Goal: Complete application form

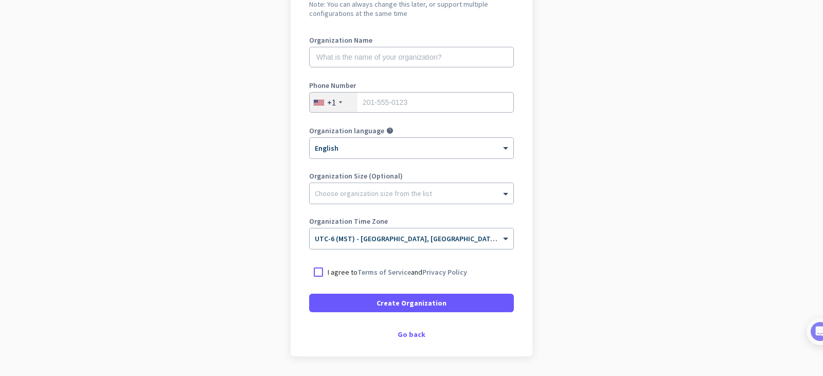
scroll to position [121, 0]
click at [409, 332] on div "Go back" at bounding box center [411, 333] width 205 height 7
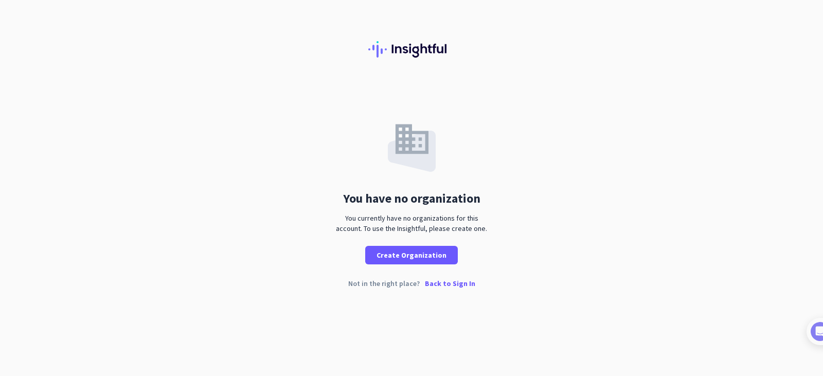
click at [442, 280] on p "Back to Sign In" at bounding box center [450, 283] width 50 height 7
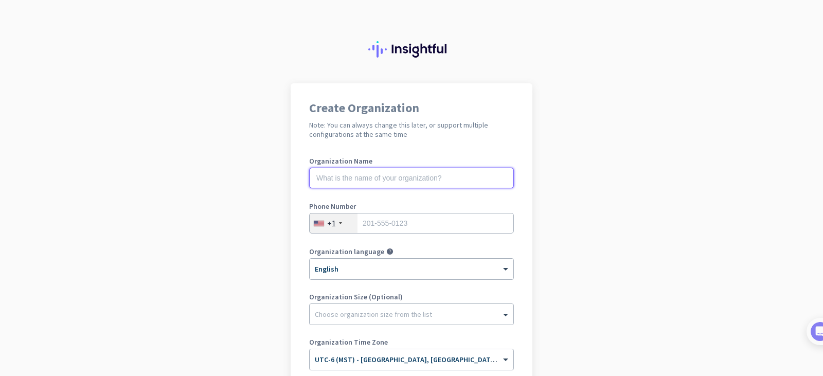
click at [353, 178] on input "text" at bounding box center [411, 178] width 205 height 21
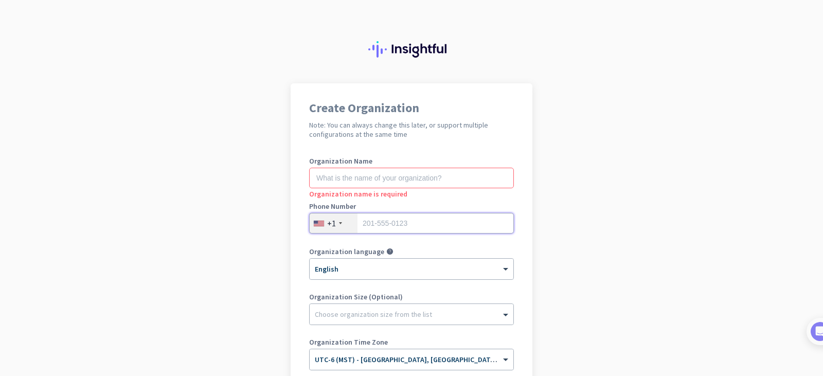
click at [360, 223] on input "tel" at bounding box center [411, 223] width 205 height 21
click at [360, 225] on input "tel" at bounding box center [411, 223] width 205 height 21
click at [353, 225] on div "+1" at bounding box center [334, 223] width 48 height 20
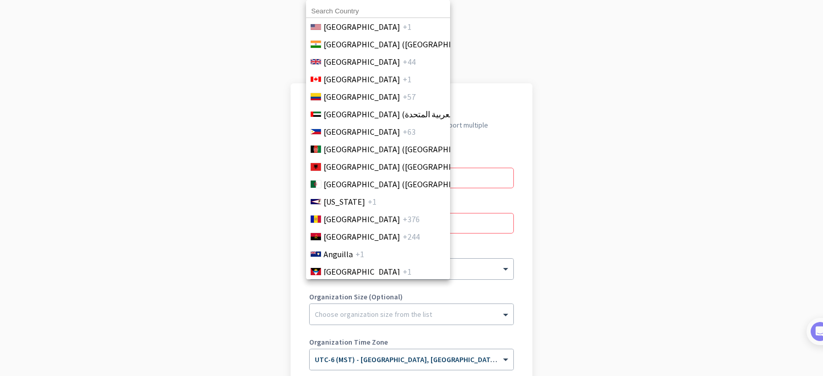
click at [671, 143] on div at bounding box center [411, 188] width 823 height 376
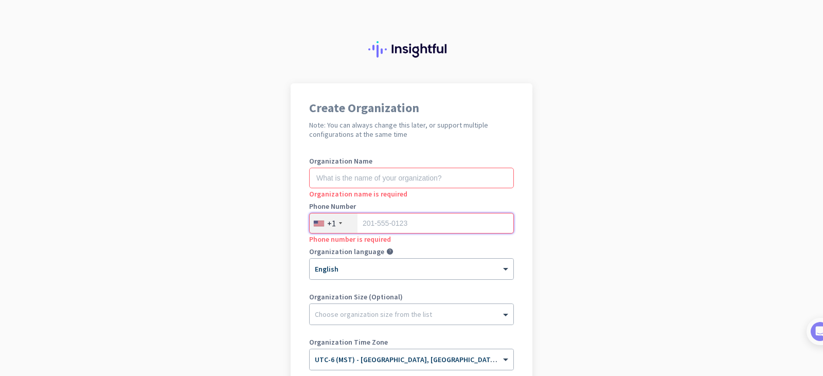
click at [408, 224] on input "tel" at bounding box center [411, 223] width 205 height 21
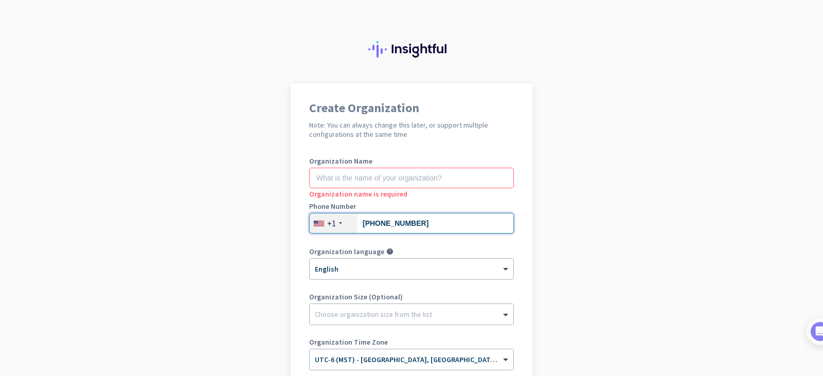
type input "[PHONE_NUMBER]"
click at [337, 179] on input "text" at bounding box center [411, 178] width 205 height 21
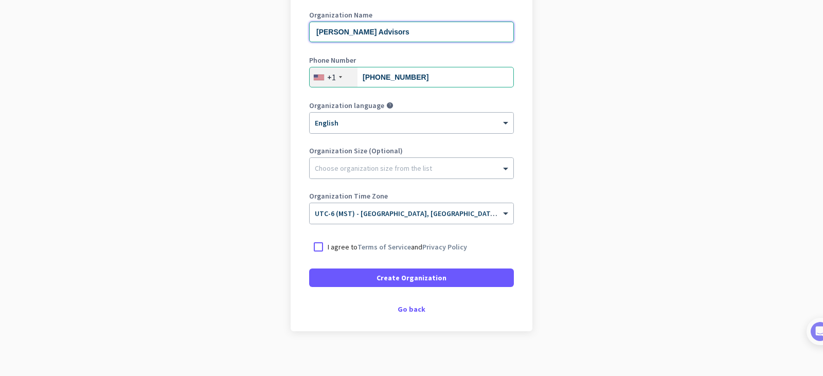
scroll to position [151, 0]
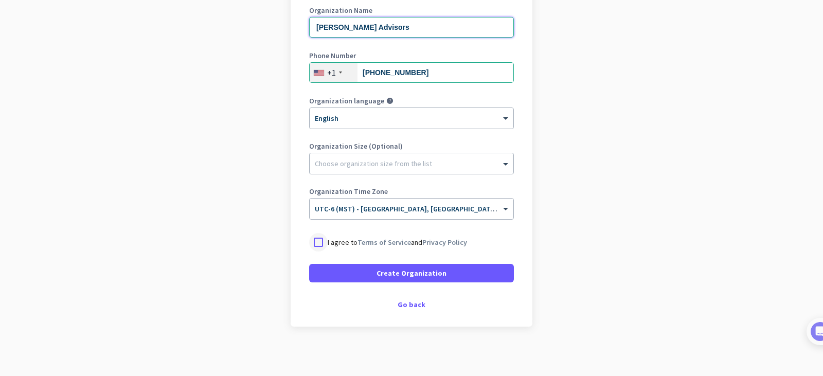
type input "[PERSON_NAME] Advisors"
click at [315, 240] on div at bounding box center [318, 242] width 19 height 19
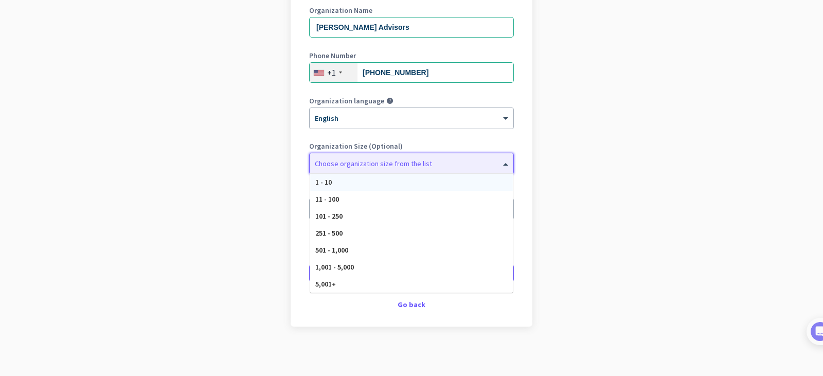
click at [363, 163] on div at bounding box center [412, 161] width 204 height 10
click at [337, 196] on div "11 - 100" at bounding box center [411, 199] width 203 height 17
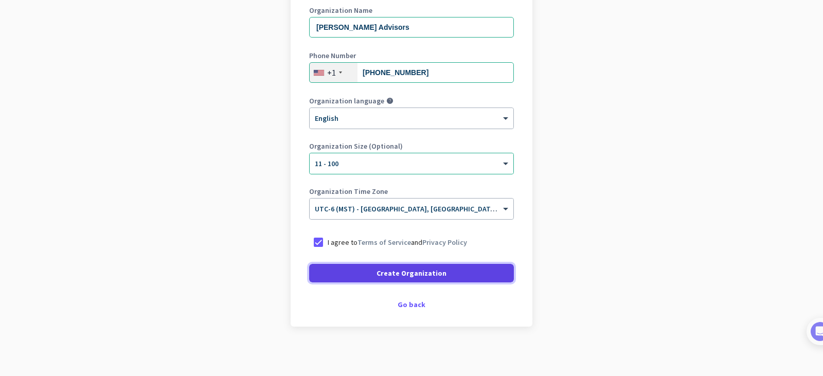
click at [385, 271] on span "Create Organization" at bounding box center [412, 273] width 70 height 10
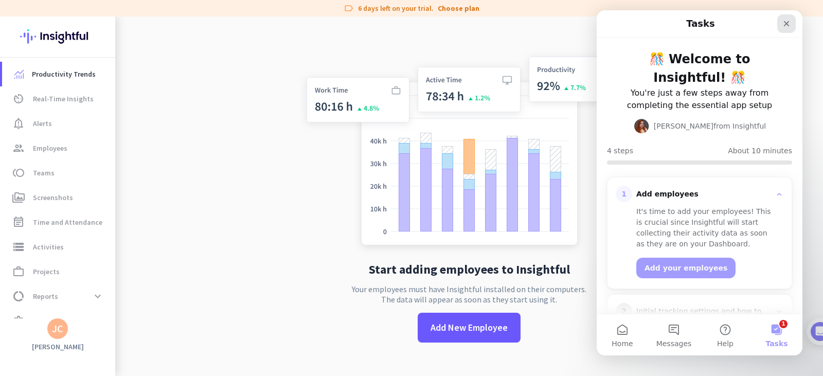
click at [788, 21] on icon "Close" at bounding box center [786, 24] width 8 height 8
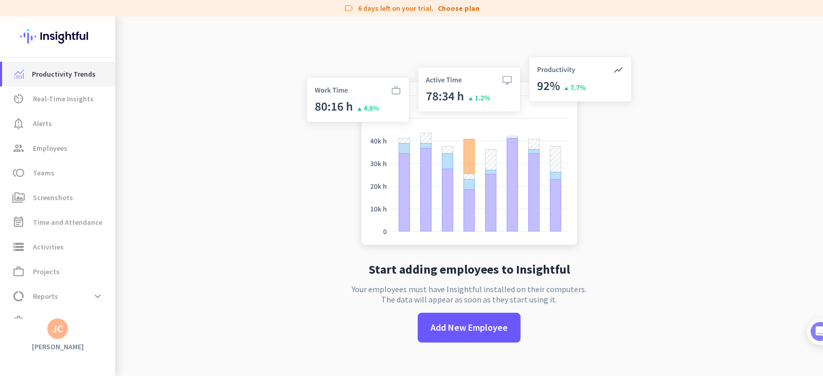
click at [58, 74] on span "Productivity Trends" at bounding box center [64, 74] width 64 height 12
click at [54, 98] on span "Real-Time Insights" at bounding box center [63, 99] width 61 height 12
